Goal: Contribute content: Add original content to the website for others to see

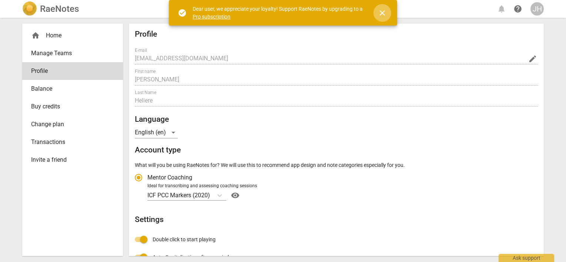
click at [384, 13] on span "close" at bounding box center [382, 13] width 9 height 9
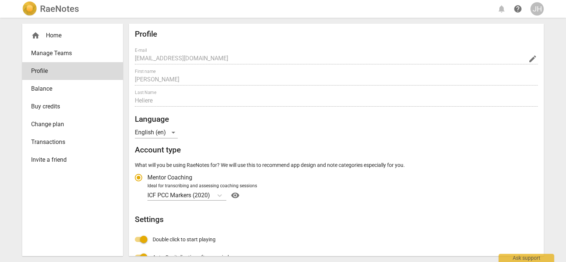
click at [52, 8] on h2 "RaeNotes" at bounding box center [59, 9] width 39 height 10
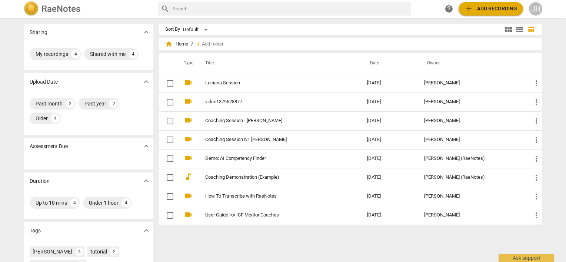
click at [497, 7] on span "add Add recording" at bounding box center [490, 8] width 53 height 9
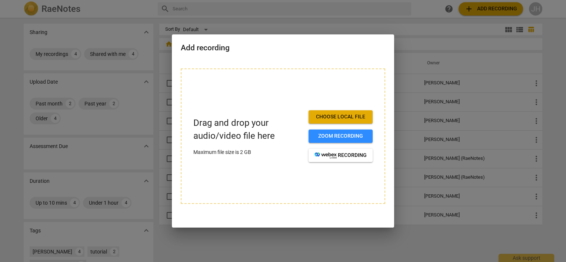
click at [361, 114] on span "Choose local file" at bounding box center [340, 116] width 52 height 7
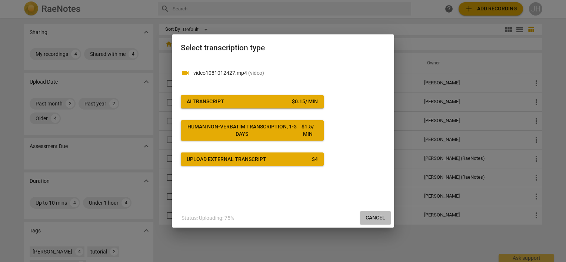
click at [379, 215] on span "Cancel" at bounding box center [375, 217] width 20 height 7
